Goal: Transaction & Acquisition: Purchase product/service

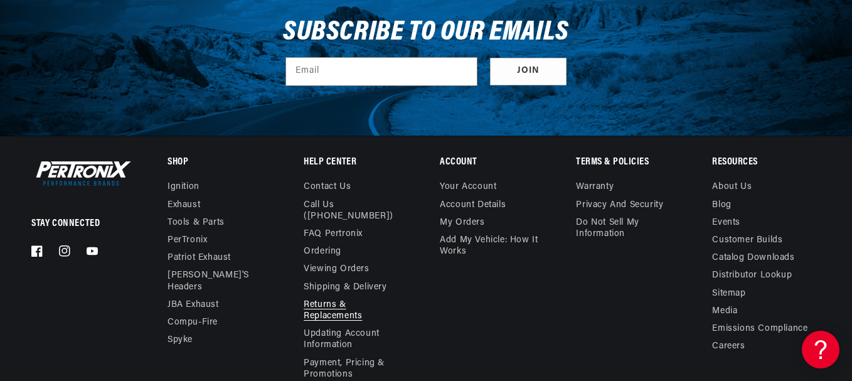
scroll to position [0, 1478]
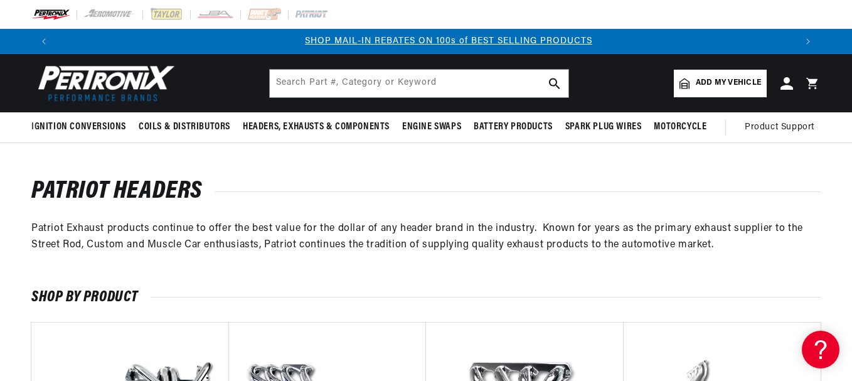
scroll to position [0, 739]
click at [302, 83] on input "text" at bounding box center [419, 84] width 299 height 28
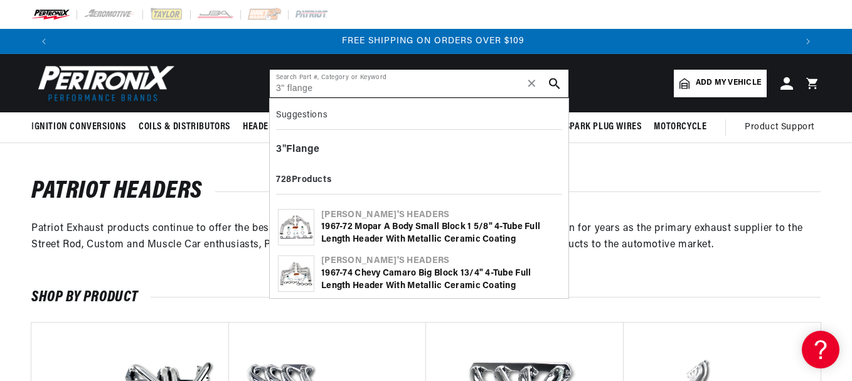
scroll to position [0, 1478]
type input "3" flange"
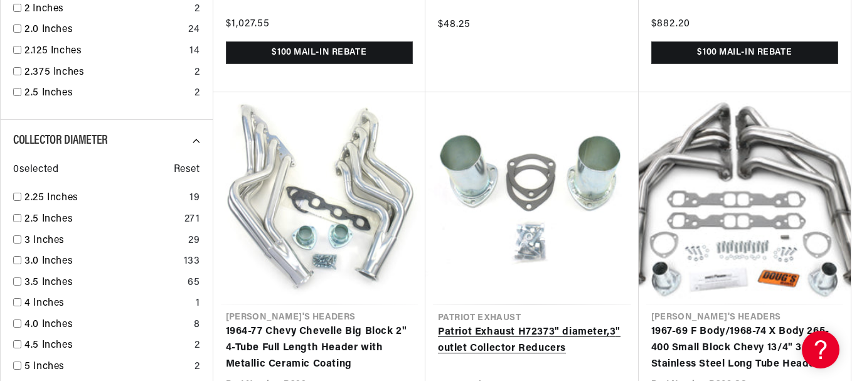
scroll to position [0, 739]
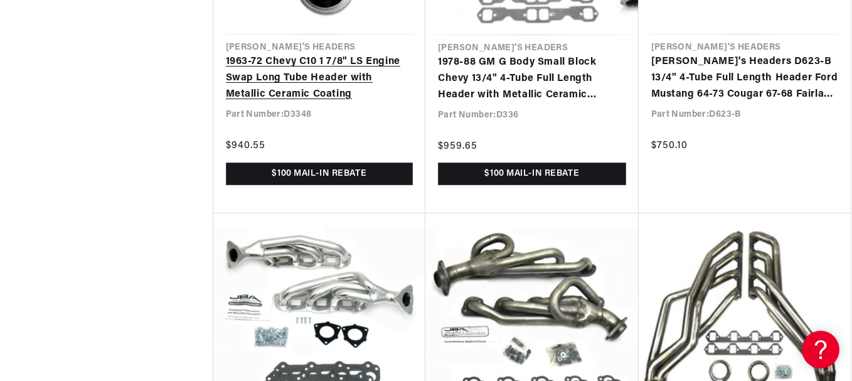
scroll to position [3051, 0]
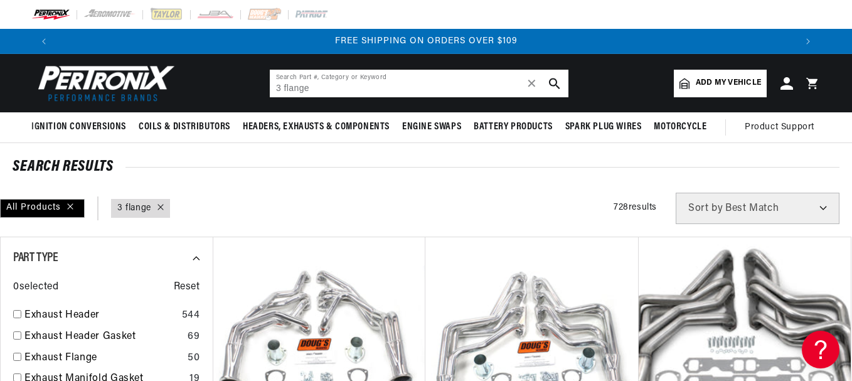
click at [275, 88] on input "3 flange" at bounding box center [419, 84] width 299 height 28
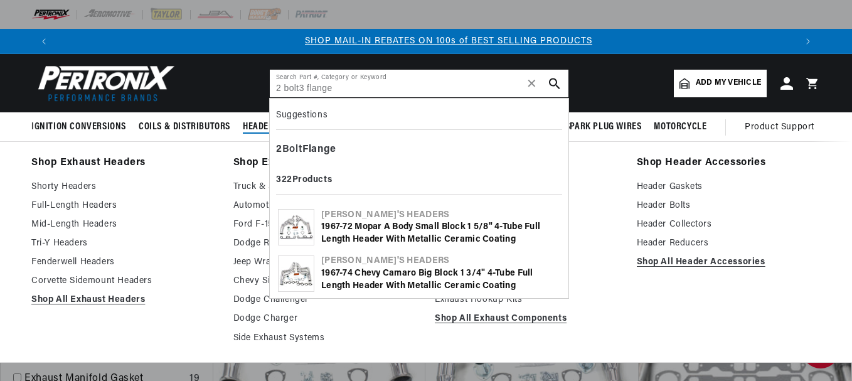
scroll to position [0, 739]
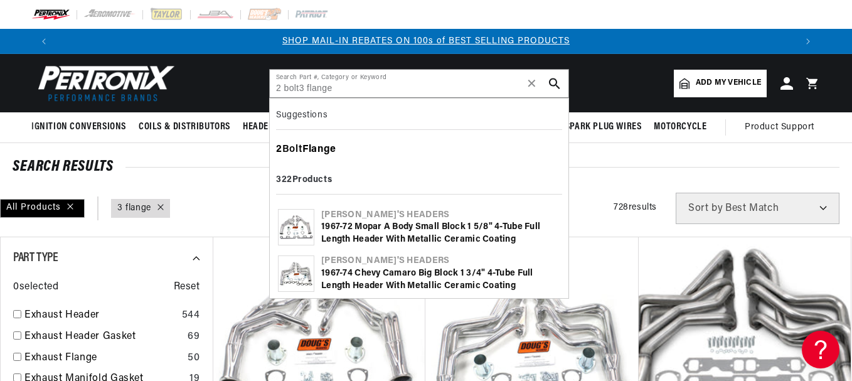
click at [302, 151] on div "2 Bolt Flange" at bounding box center [419, 149] width 286 height 21
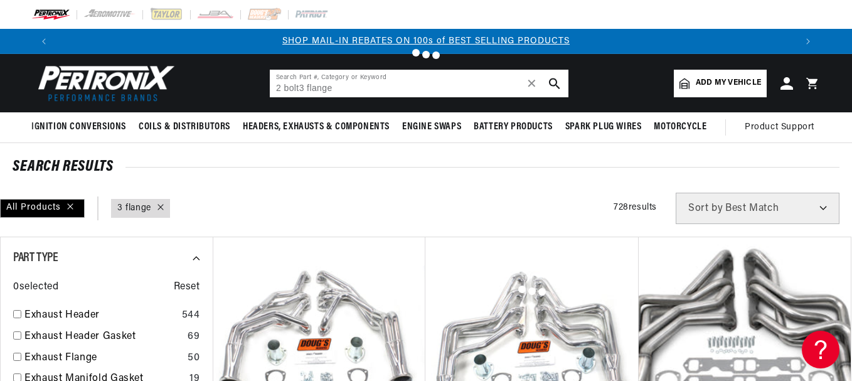
type input "2 Bolt Flange"
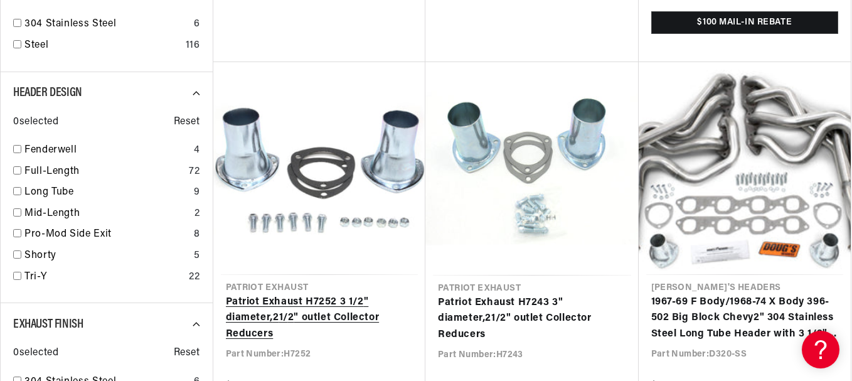
scroll to position [0, 1478]
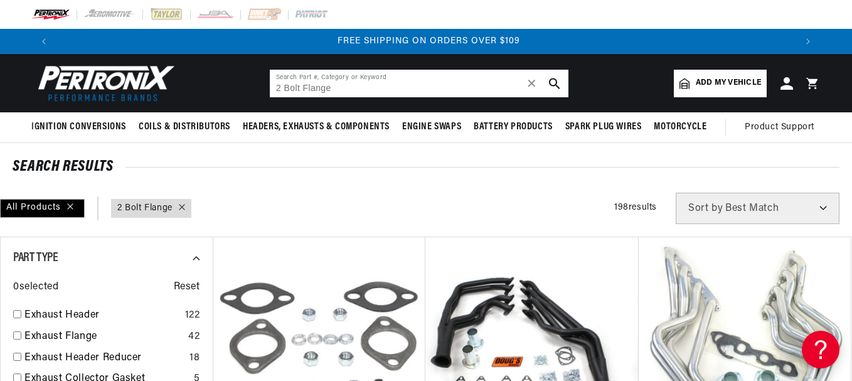
scroll to position [0, 1478]
drag, startPoint x: 343, startPoint y: 91, endPoint x: 206, endPoint y: 87, distance: 137.5
click at [205, 87] on header "BETTER SEARCH RESULTS Add your vehicle's year, make, and model to find parts be…" at bounding box center [426, 83] width 852 height 58
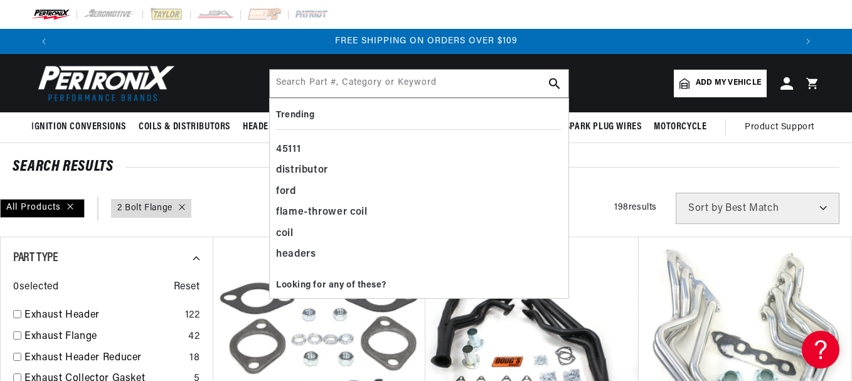
click at [589, 75] on header "BETTER SEARCH RESULTS Add your vehicle's year, make, and model to find parts be…" at bounding box center [426, 83] width 852 height 58
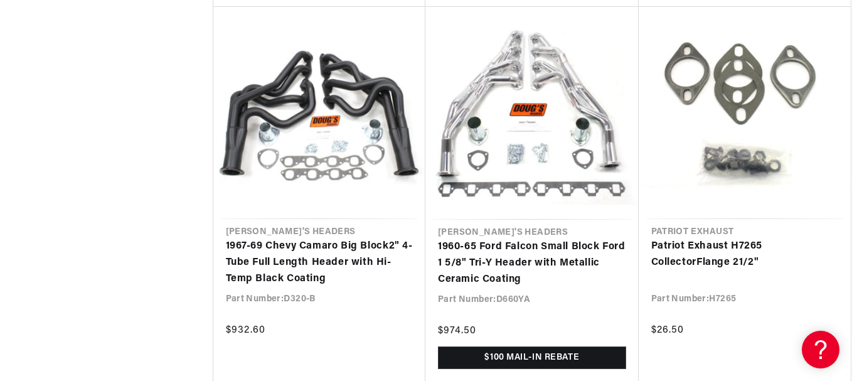
scroll to position [0, 739]
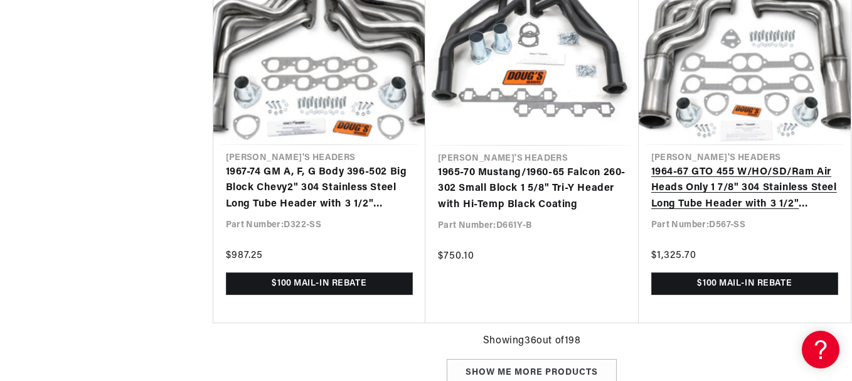
type input "2 Bolt Flange"
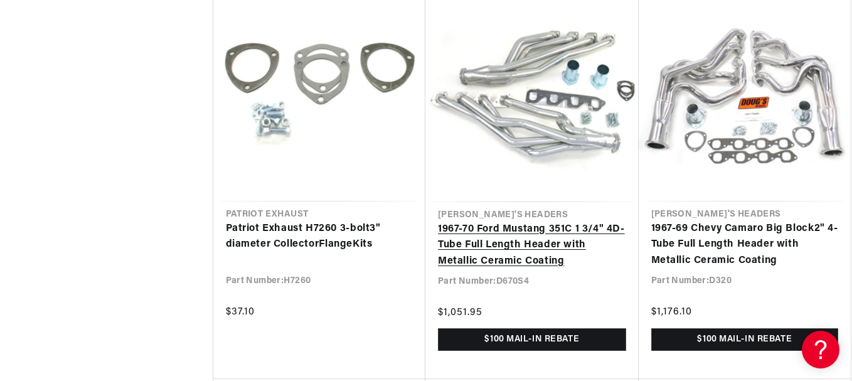
scroll to position [0, 1478]
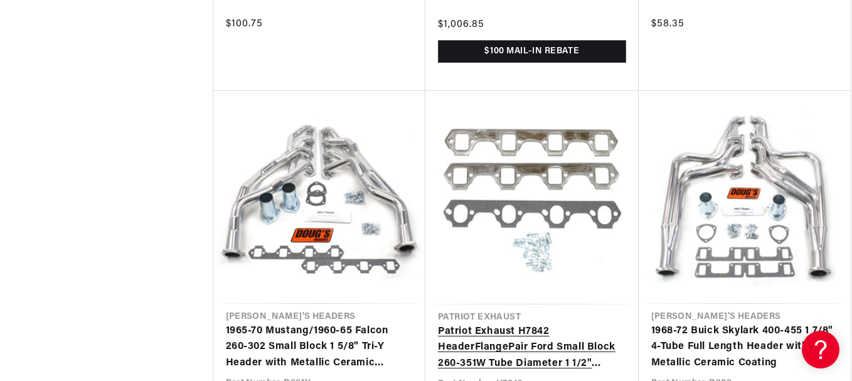
click at [545, 324] on link "Patriot Exhaust H7842 Header Flange Pair Ford Small Block 260-351W Tube Diamete…" at bounding box center [532, 348] width 188 height 48
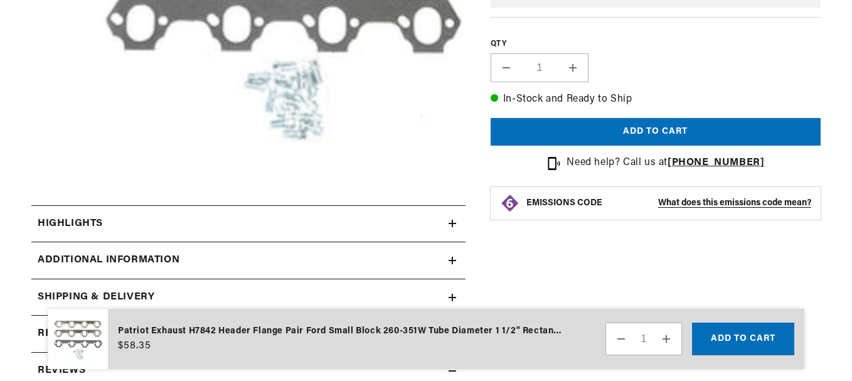
scroll to position [816, 0]
